Goal: Transaction & Acquisition: Purchase product/service

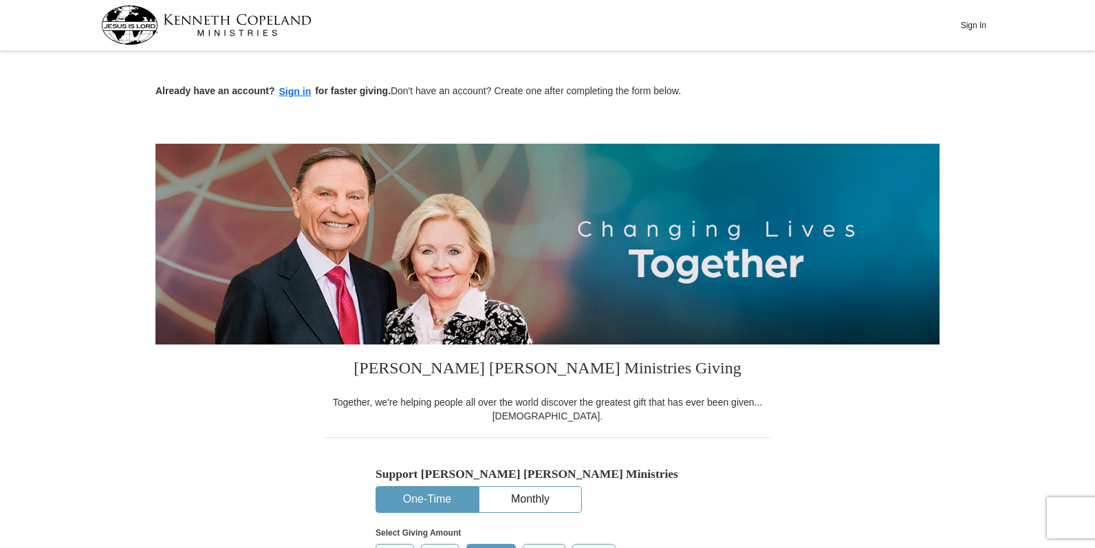
click at [0, 0] on input "Other" at bounding box center [0, 0] width 0 height 0
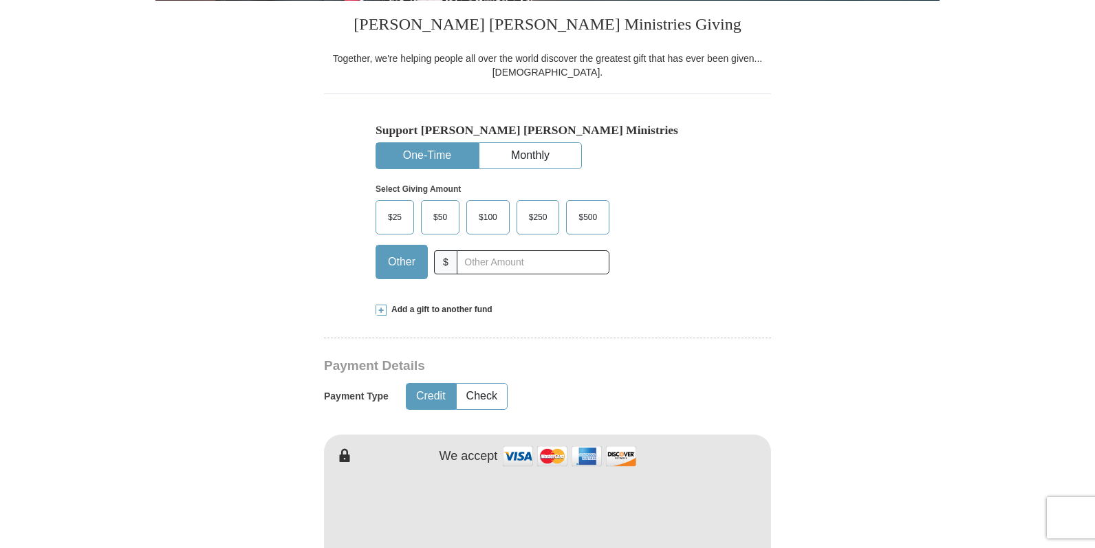
click at [590, 215] on span "$500" at bounding box center [588, 217] width 32 height 21
click at [0, 0] on input "$500" at bounding box center [0, 0] width 0 height 0
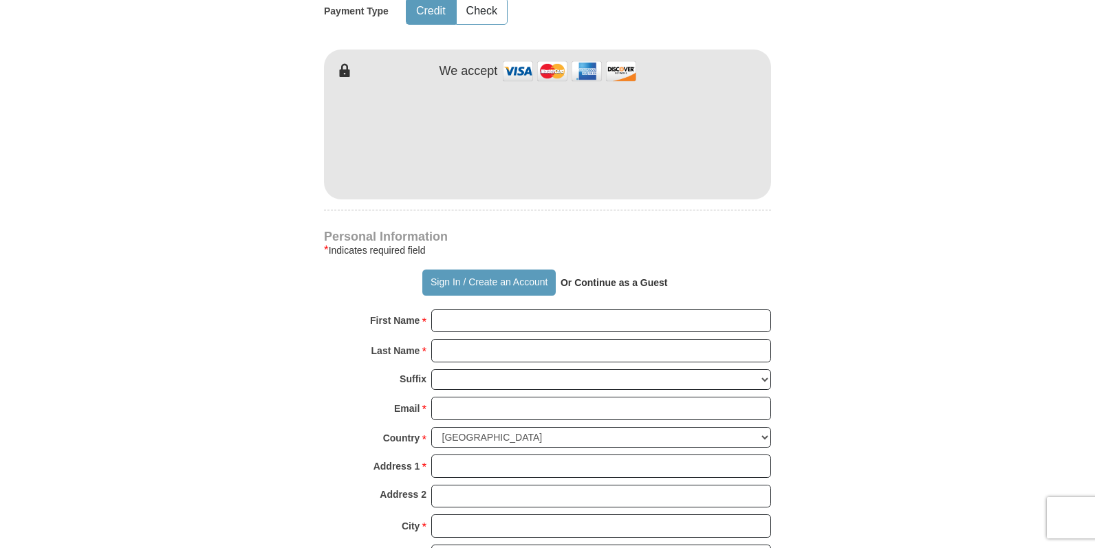
scroll to position [757, 0]
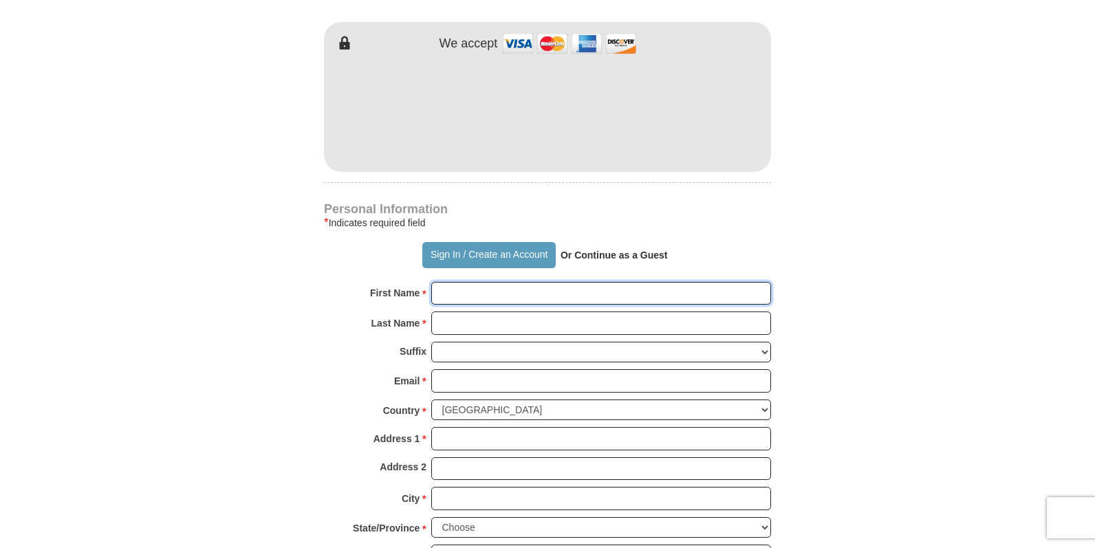
click at [461, 295] on input "First Name *" at bounding box center [601, 293] width 340 height 23
type input "Dosis"
click at [463, 321] on input "Last Name *" at bounding box center [601, 323] width 340 height 23
type input "Consulting LLC"
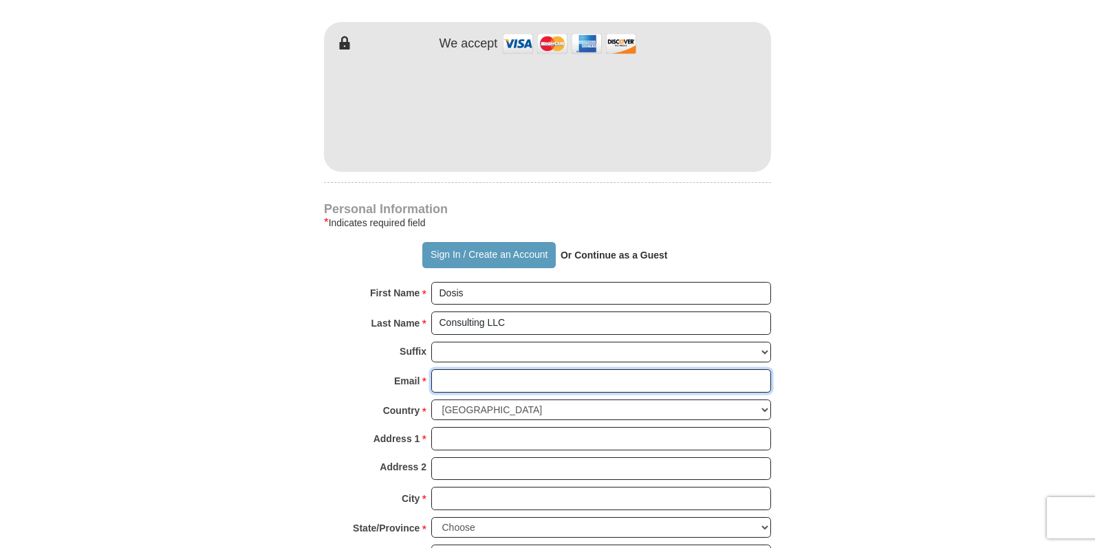
click at [451, 380] on input "Email *" at bounding box center [601, 380] width 340 height 23
type input "[EMAIL_ADDRESS][DOMAIN_NAME]"
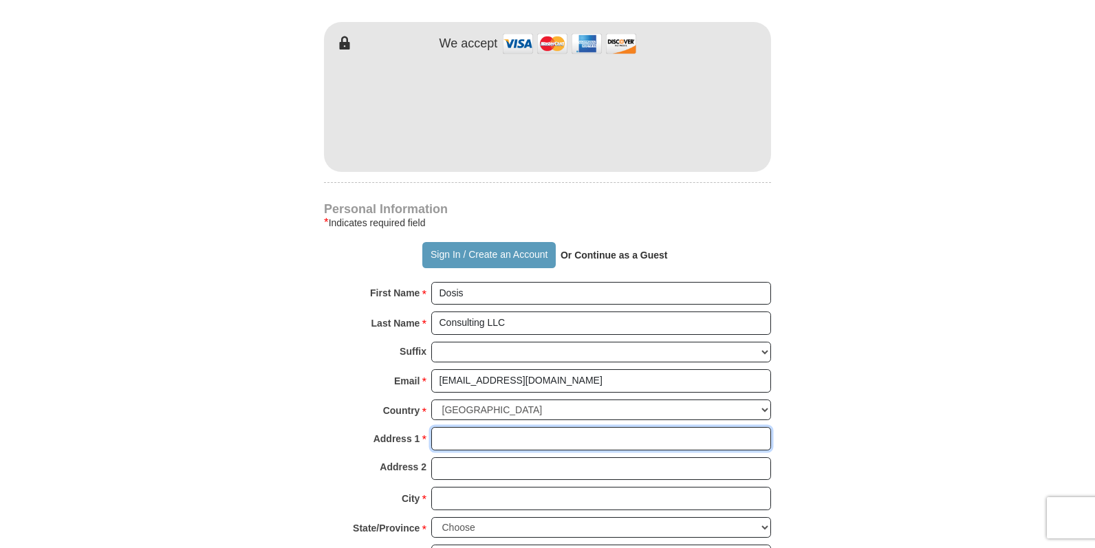
type input "[STREET_ADDRESS]"
type input "Suite 175"
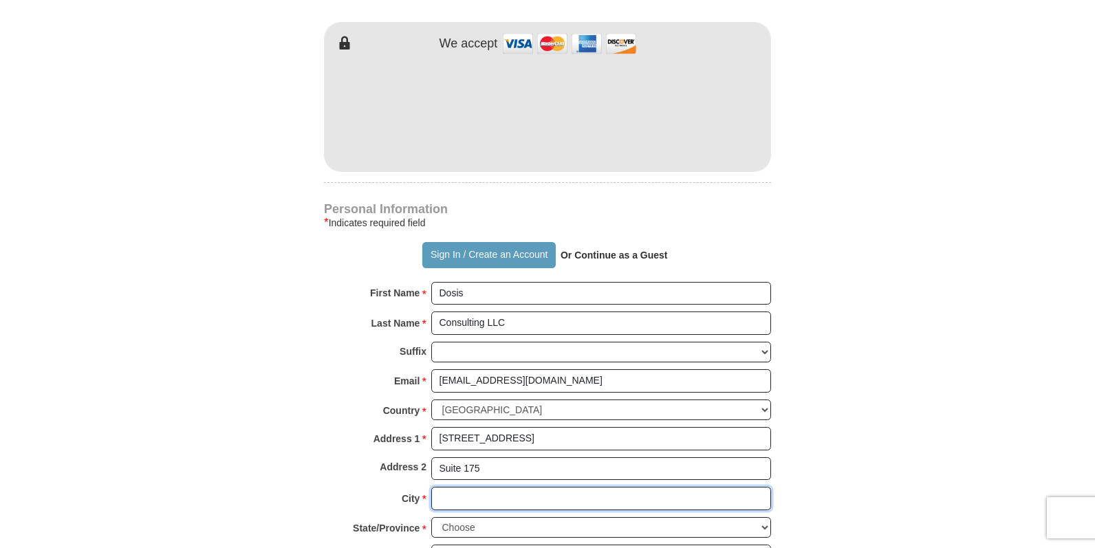
type input "[PERSON_NAME]"
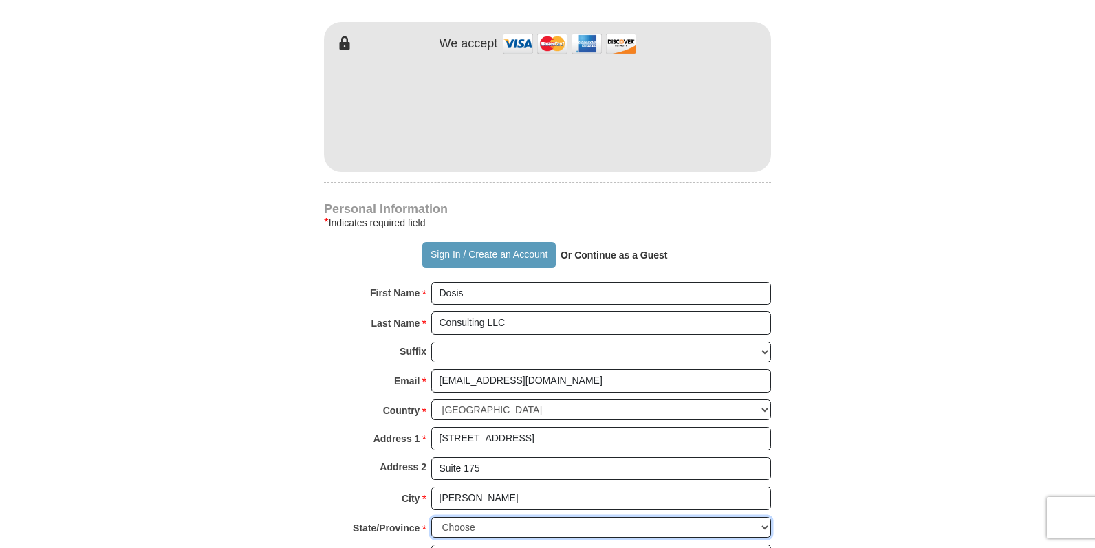
select select "AL"
type input "36117"
type input "3342397384"
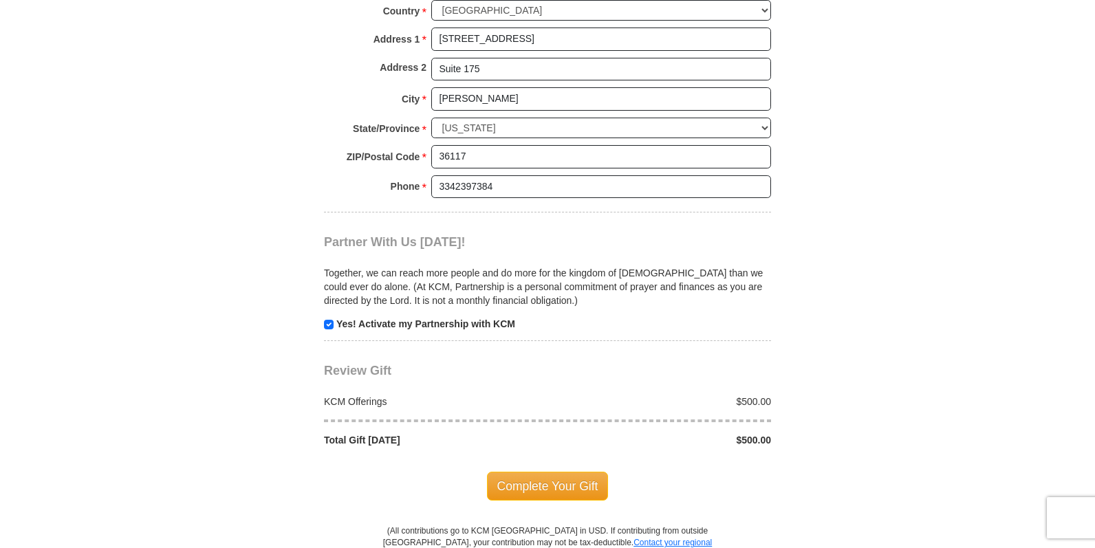
scroll to position [1169, 0]
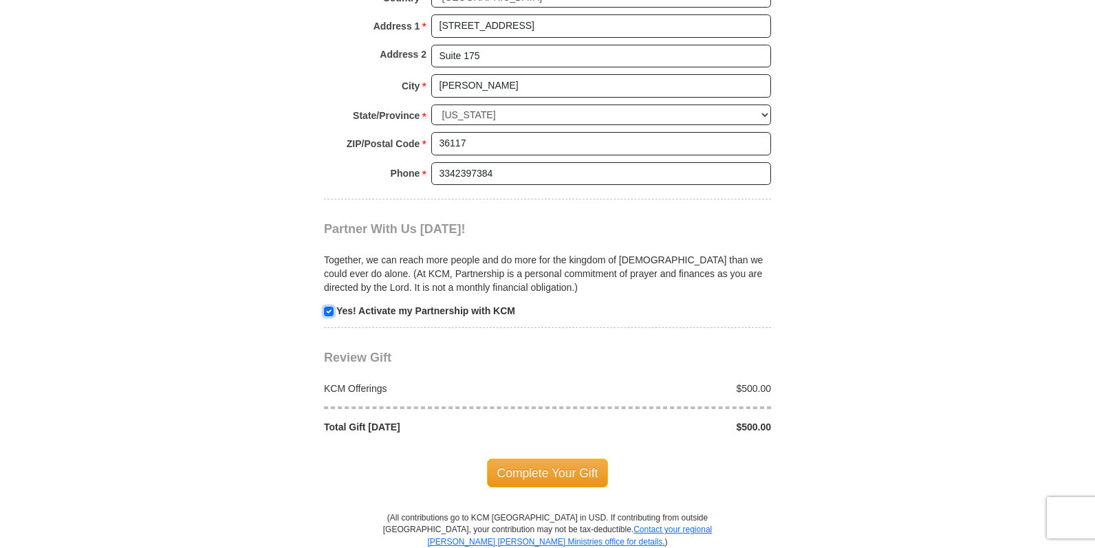
click at [329, 312] on input "checkbox" at bounding box center [329, 312] width 10 height 10
checkbox input "false"
click at [547, 475] on span "Complete Your Gift" at bounding box center [548, 473] width 122 height 29
